Goal: Information Seeking & Learning: Learn about a topic

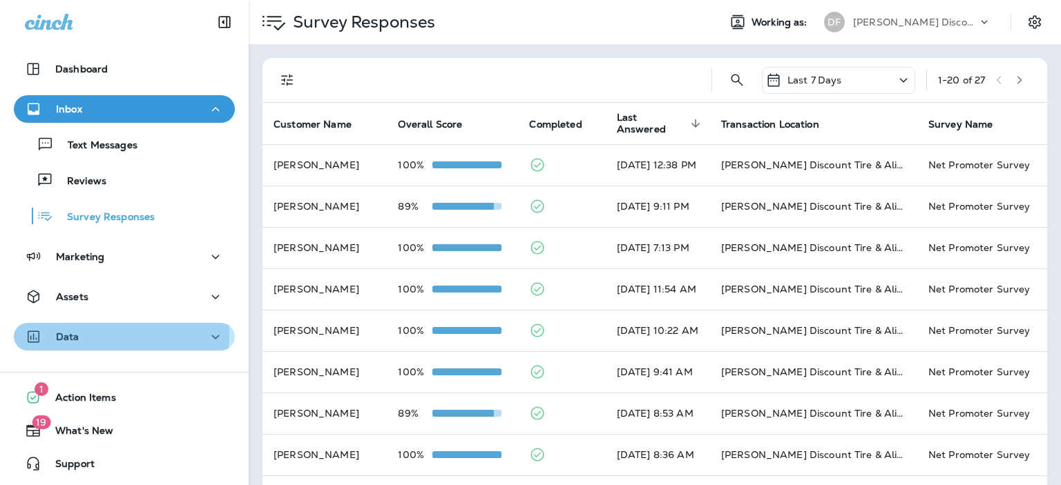
click at [77, 334] on p "Data" at bounding box center [67, 336] width 23 height 11
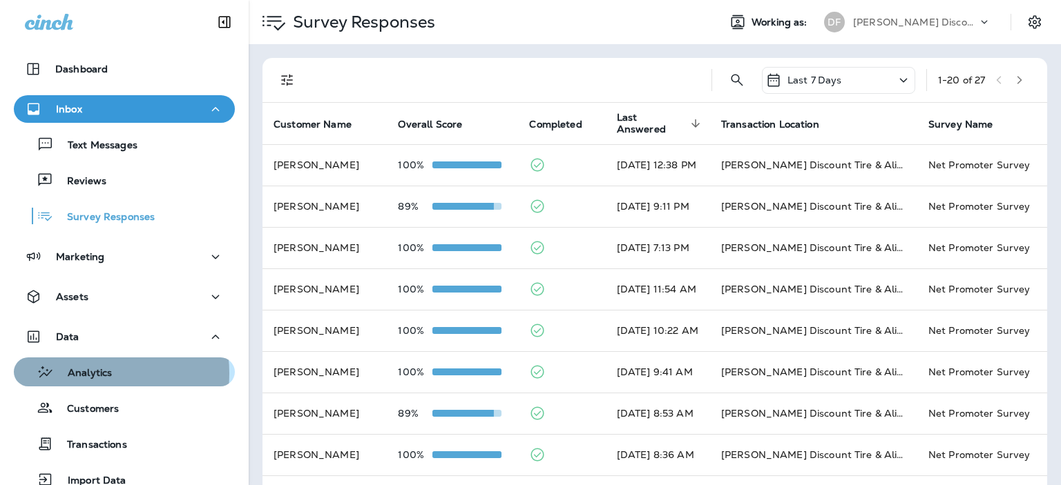
click at [88, 374] on p "Analytics" at bounding box center [83, 373] width 58 height 13
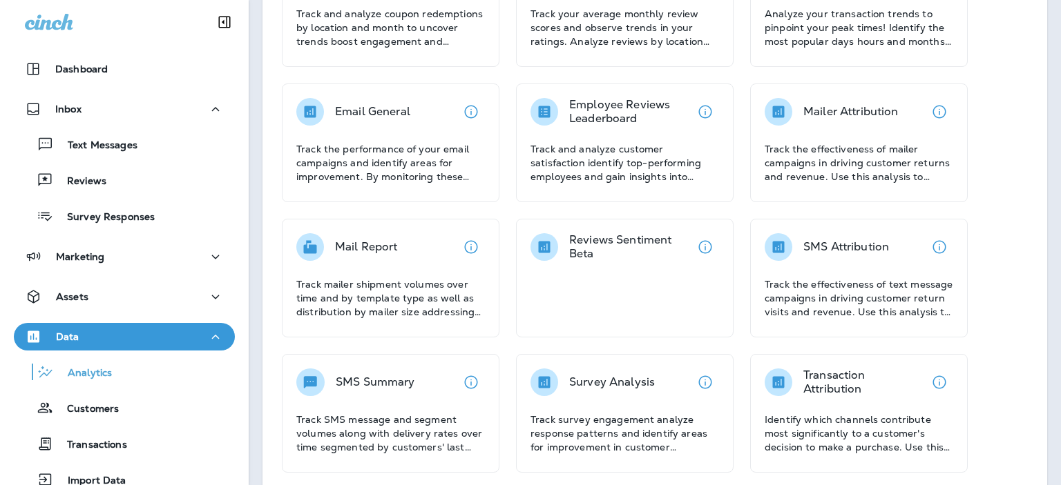
scroll to position [310, 0]
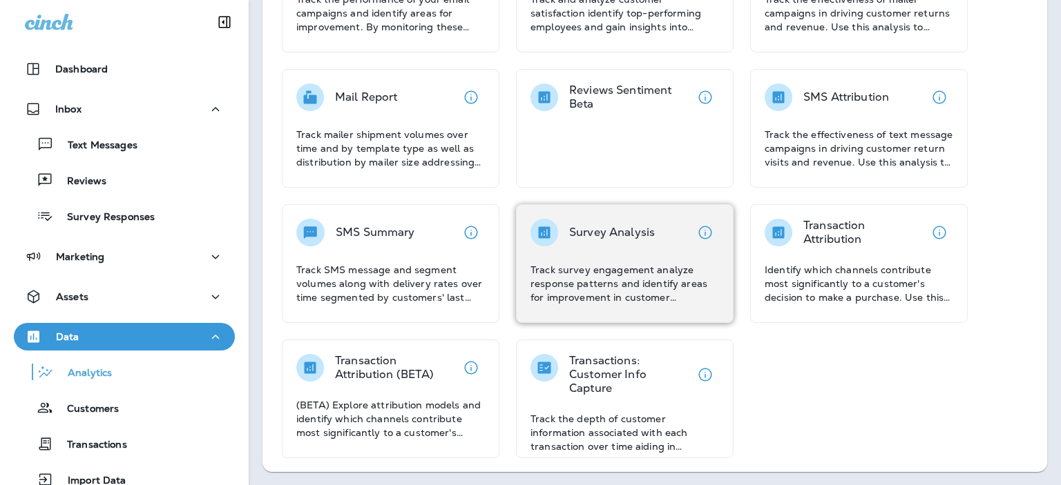
click at [602, 254] on div "Survey Analysis Track survey engagement analyze response patterns and identify …" at bounding box center [624, 262] width 189 height 86
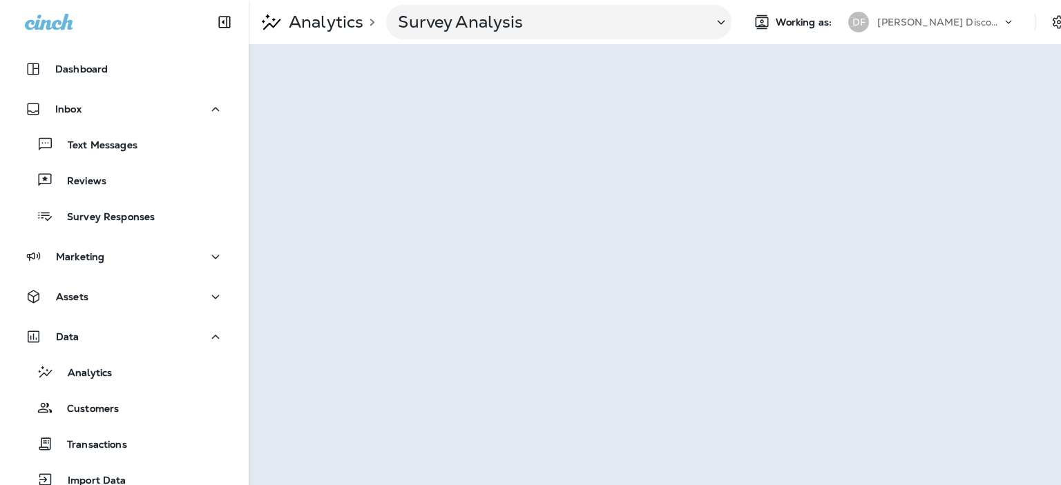
click at [930, 19] on p "[PERSON_NAME] Discount Tire & Alignment" at bounding box center [939, 22] width 124 height 11
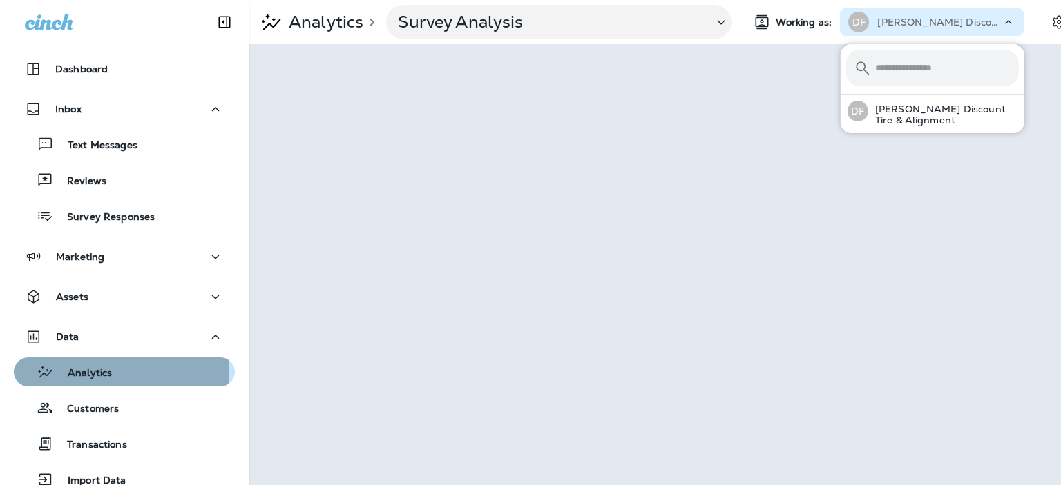
click at [81, 372] on p "Analytics" at bounding box center [83, 373] width 58 height 13
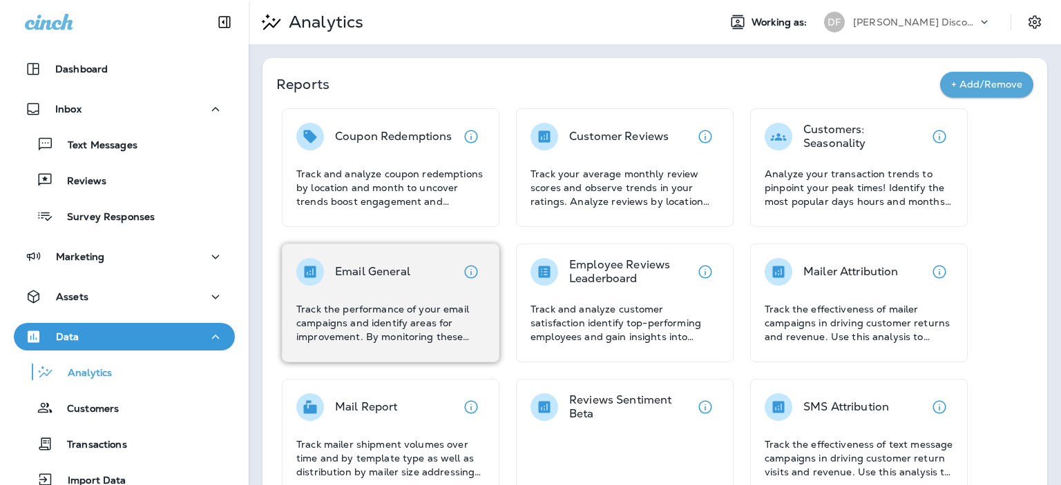
scroll to position [310, 0]
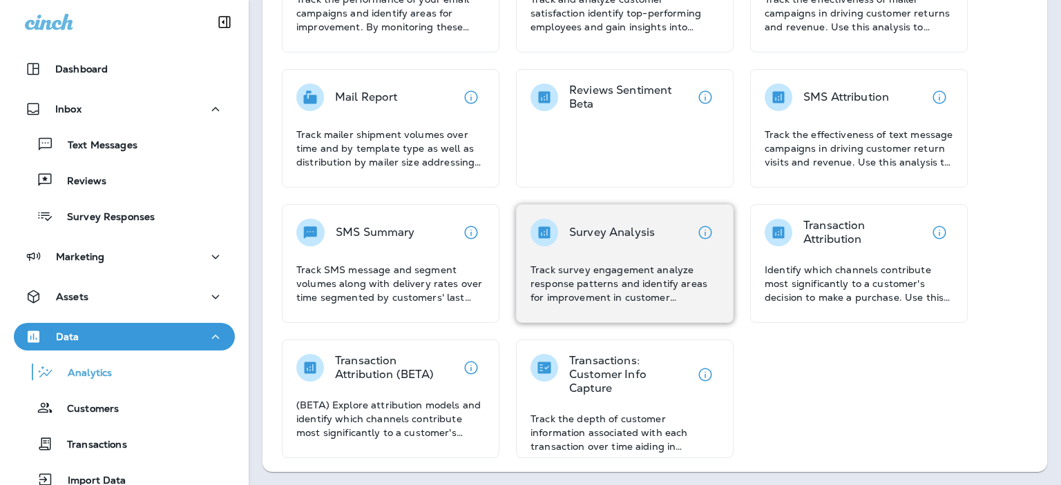
click at [606, 258] on div "Survey Analysis Track survey engagement analyze response patterns and identify …" at bounding box center [624, 262] width 189 height 86
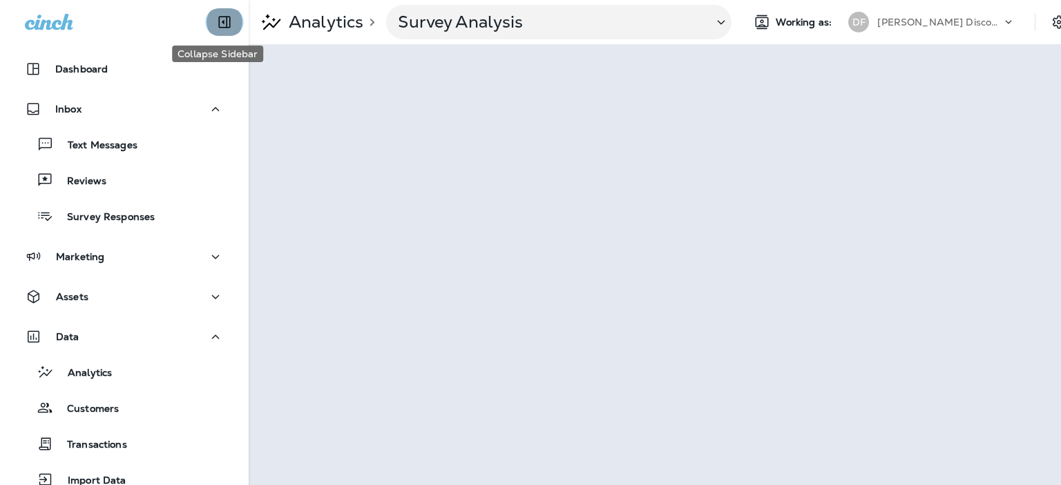
click at [216, 21] on icon "Collapse Sidebar" at bounding box center [224, 22] width 17 height 17
